Goal: Task Accomplishment & Management: Complete application form

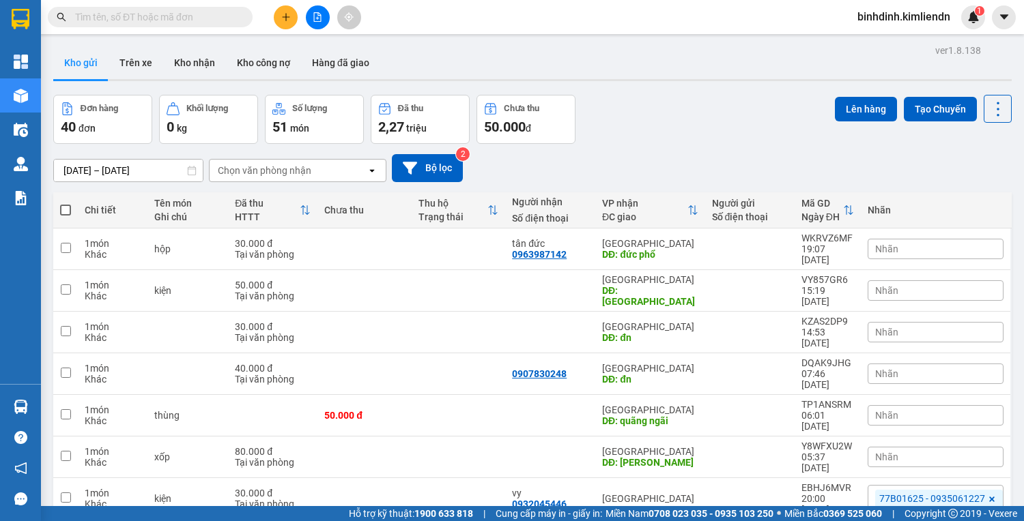
scroll to position [85, 0]
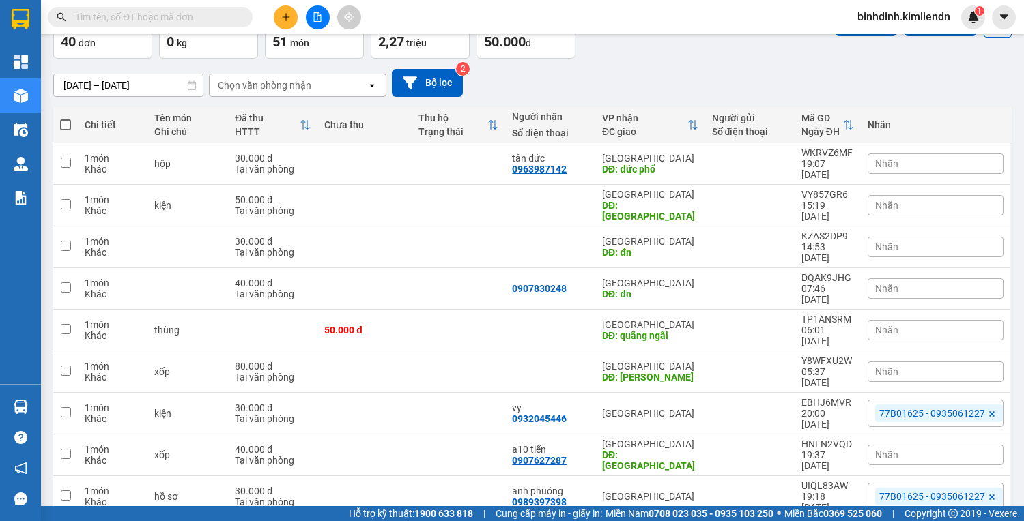
click at [283, 20] on icon "plus" at bounding box center [286, 17] width 10 height 10
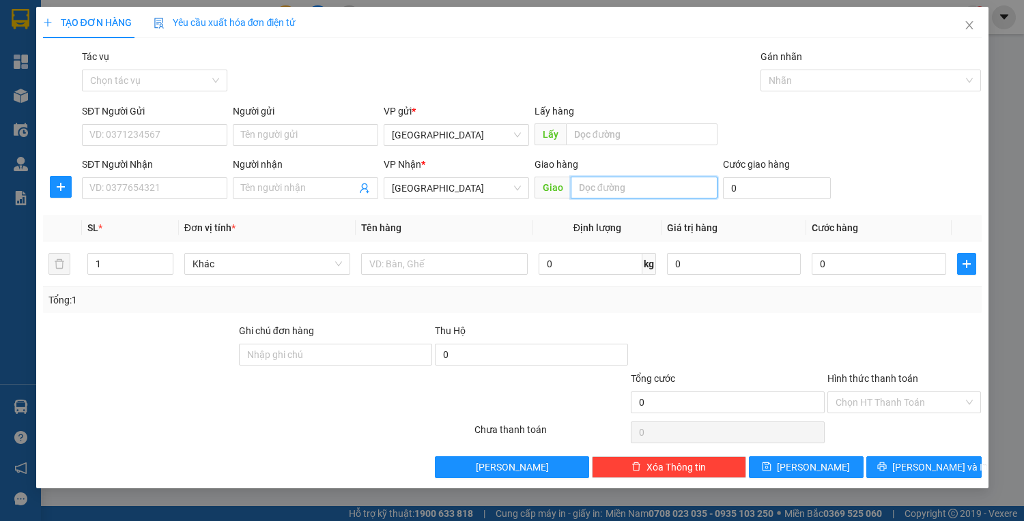
click at [646, 190] on input "text" at bounding box center [643, 188] width 147 height 22
type input "[PERSON_NAME]"
click at [619, 138] on input "text" at bounding box center [641, 135] width 151 height 22
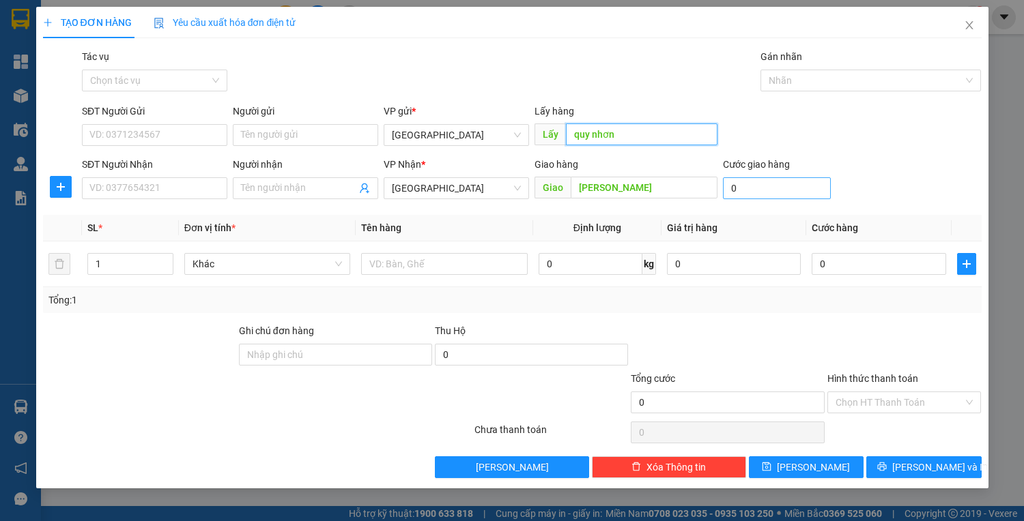
type input "quy nhơn"
drag, startPoint x: 774, startPoint y: 197, endPoint x: 767, endPoint y: 196, distance: 7.0
click at [772, 197] on input "0" at bounding box center [777, 188] width 108 height 22
type input "5"
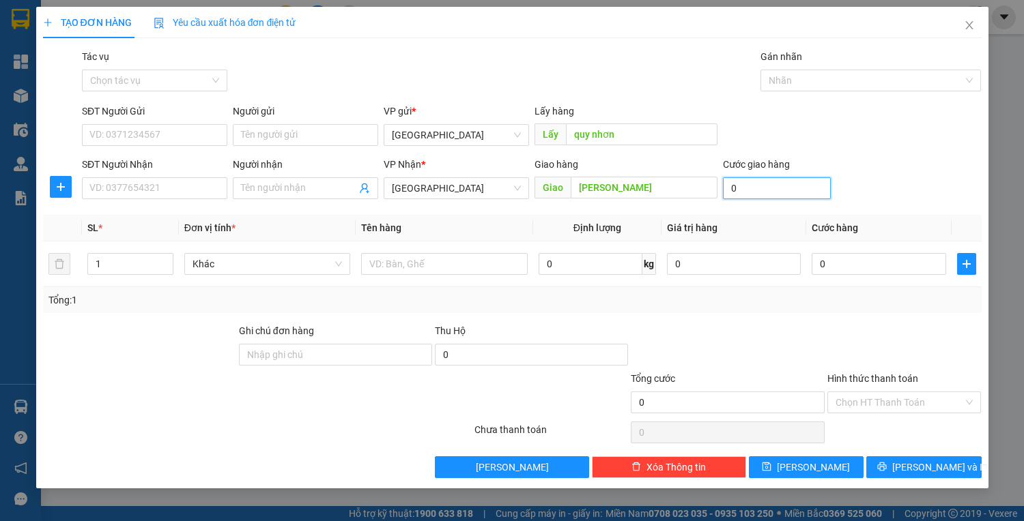
type input "5"
type input "50"
type input "500"
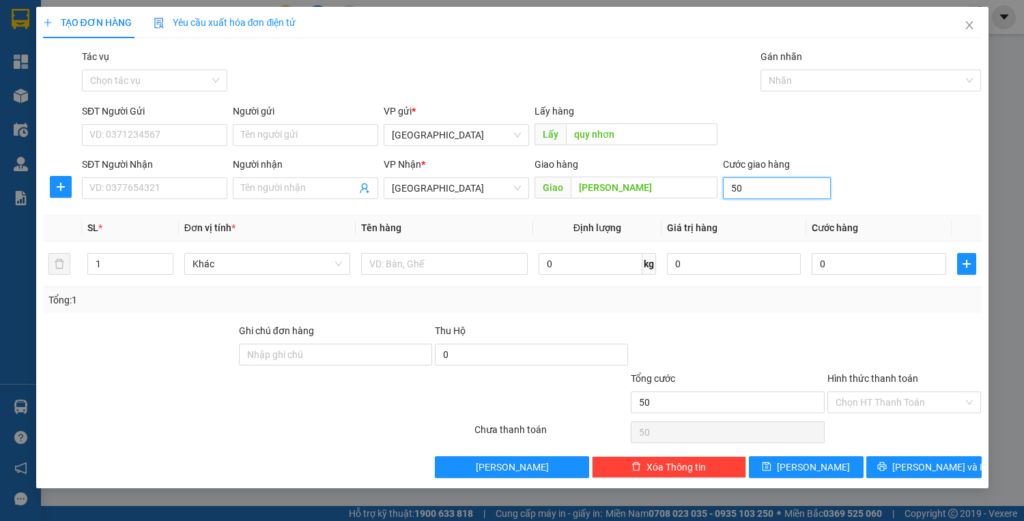
type input "500"
type input "5.000"
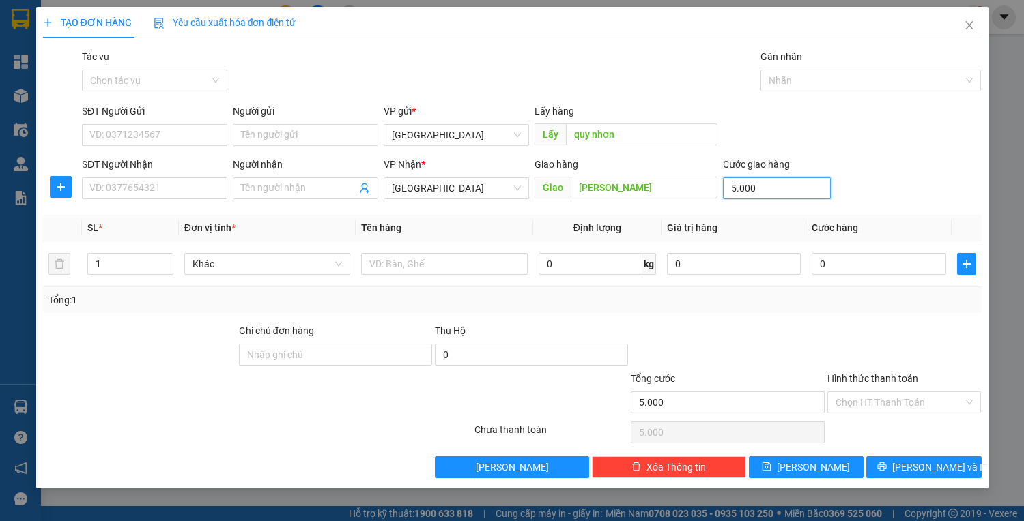
type input "50.000"
click at [861, 403] on input "Hình thức thanh toán" at bounding box center [899, 402] width 128 height 20
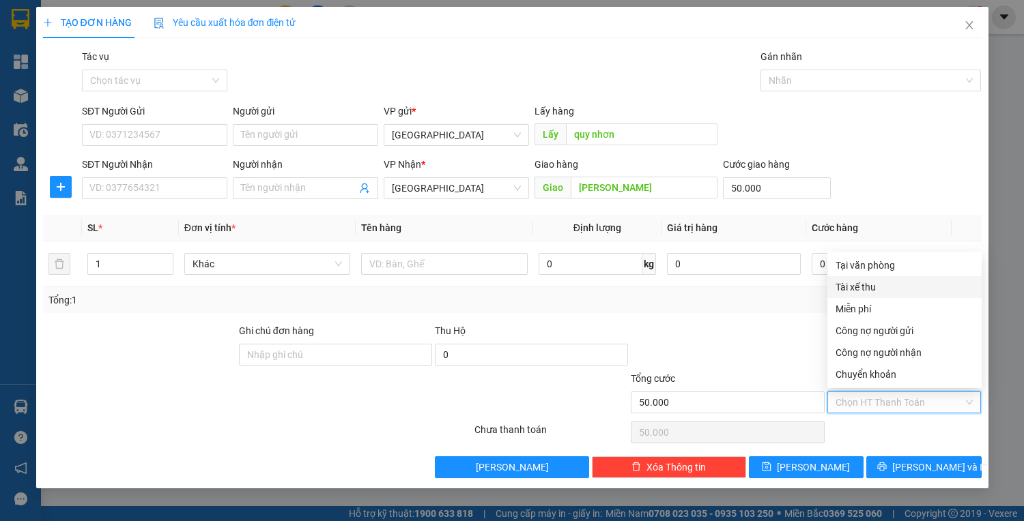
click at [721, 303] on div "Tổng: 1" at bounding box center [511, 300] width 927 height 15
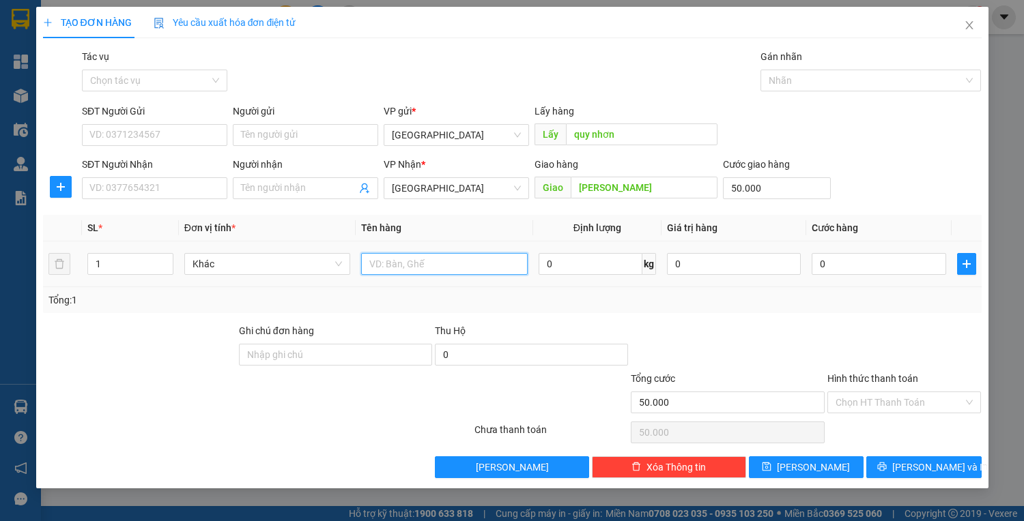
click at [440, 265] on input "text" at bounding box center [444, 264] width 166 height 22
type input "xốp"
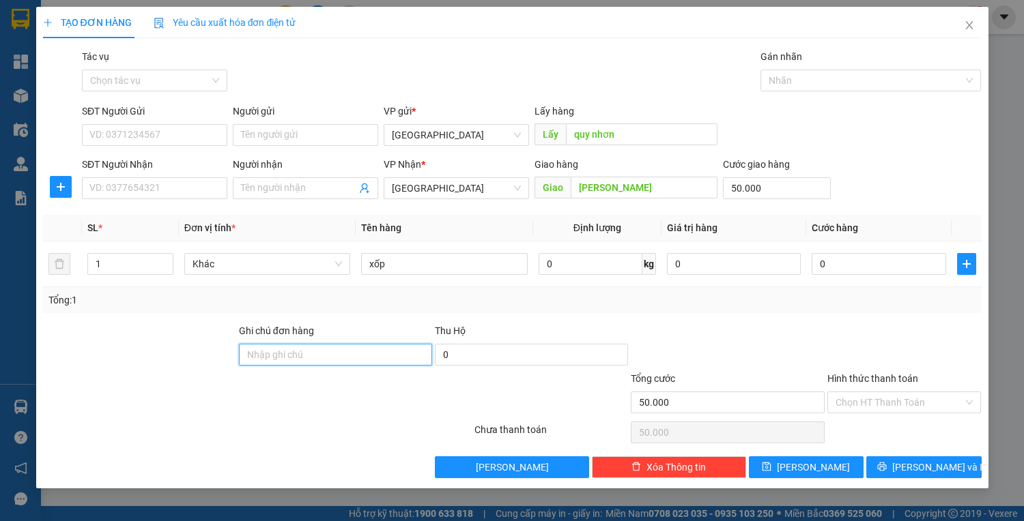
click at [285, 360] on input "Ghi chú đơn hàng" at bounding box center [335, 355] width 193 height 22
type input "O"
type input "Ô"
type input "Ốm Nhỏ 0352812049"
click at [925, 472] on span "[PERSON_NAME] và In" at bounding box center [940, 467] width 96 height 15
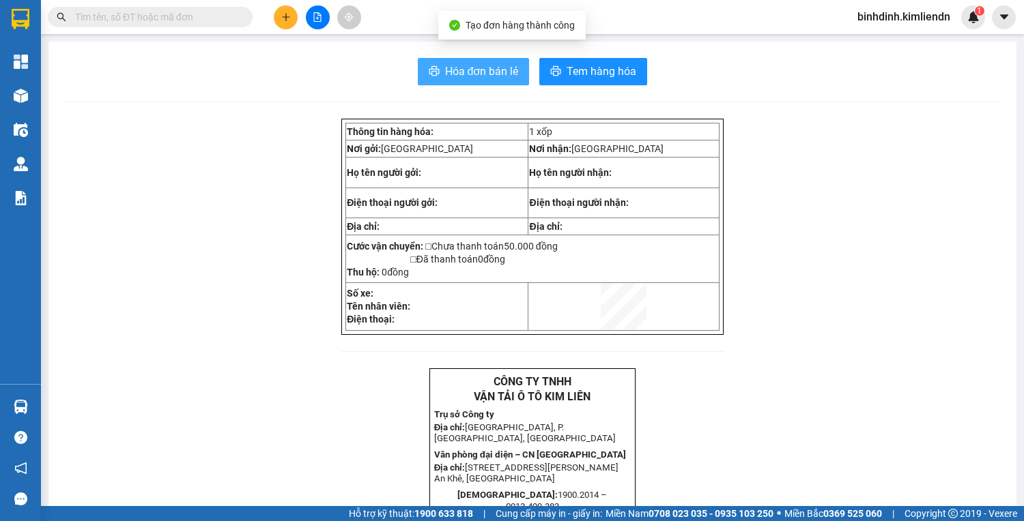
click at [483, 74] on span "Hóa đơn bán lẻ" at bounding box center [482, 71] width 74 height 17
